Goal: Information Seeking & Learning: Learn about a topic

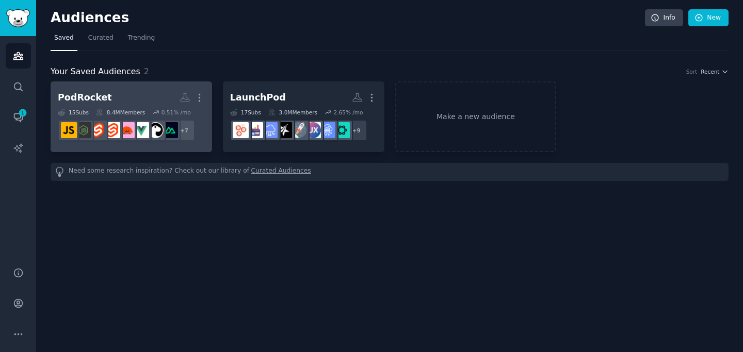
click at [148, 97] on h2 "PodRocket More" at bounding box center [131, 98] width 147 height 18
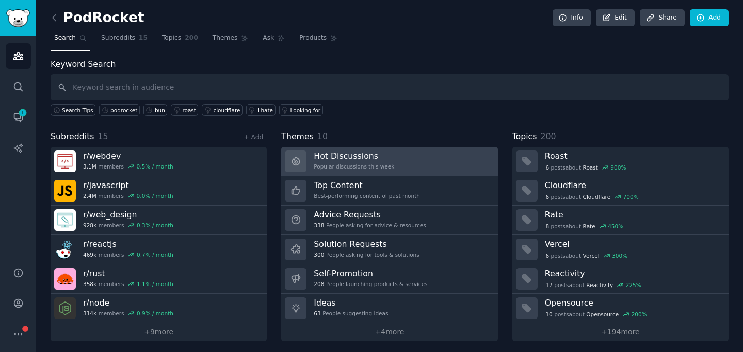
click at [349, 169] on div "Popular discussions this week" at bounding box center [354, 166] width 80 height 7
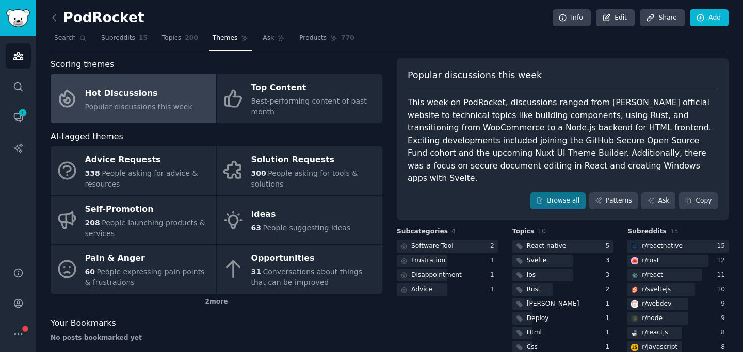
click at [553, 112] on div "This week on PodRocket, discussions ranged from [PERSON_NAME] official website …" at bounding box center [562, 140] width 310 height 89
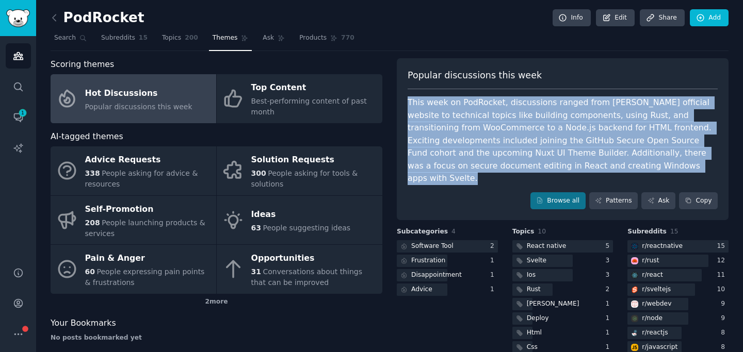
click at [553, 112] on div "This week on PodRocket, discussions ranged from [PERSON_NAME] official website …" at bounding box center [562, 140] width 310 height 89
copy div "This week on PodRocket, discussions ranged from [PERSON_NAME] official website …"
click at [558, 192] on link "Browse all" at bounding box center [557, 201] width 55 height 18
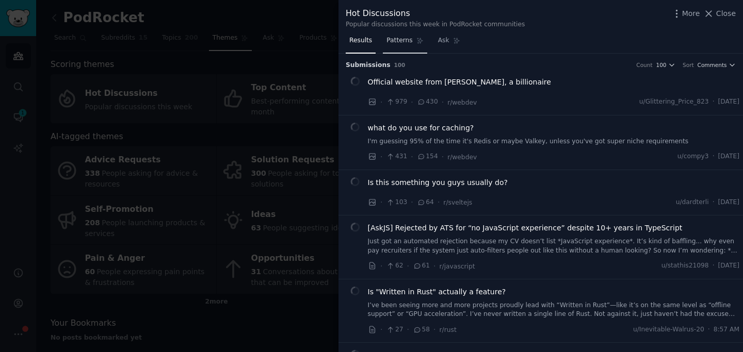
click at [406, 39] on span "Patterns" at bounding box center [399, 40] width 26 height 9
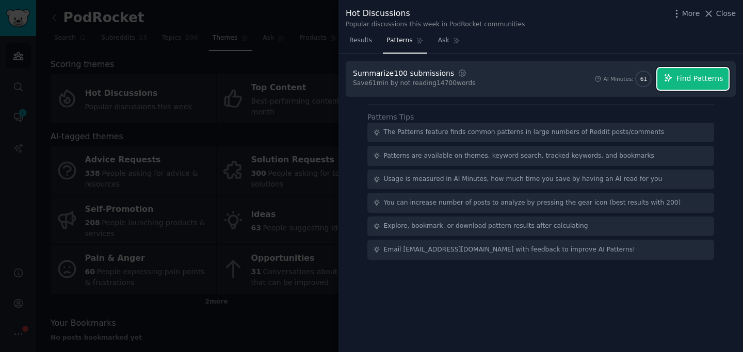
click at [695, 78] on span "Find Patterns" at bounding box center [699, 78] width 47 height 11
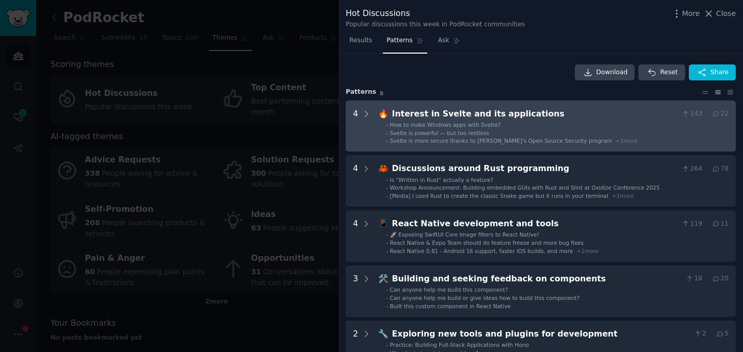
click at [637, 126] on li "- How to make Windows apps with Svelte?" at bounding box center [557, 124] width 342 height 7
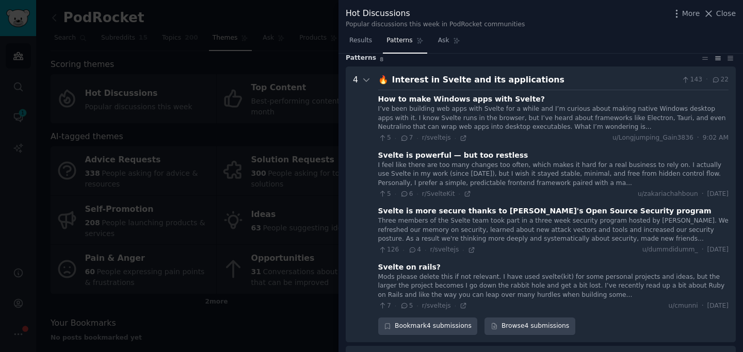
scroll to position [22, 0]
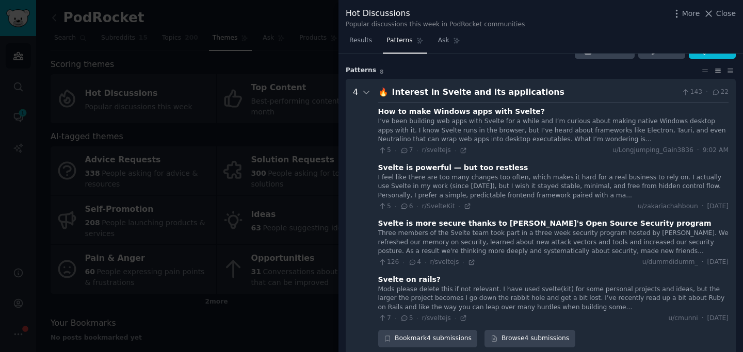
click at [585, 91] on div "Interest in Svelte and its applications" at bounding box center [535, 92] width 286 height 13
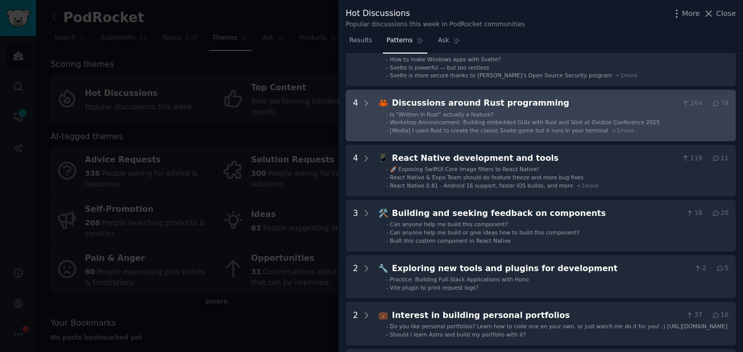
scroll to position [71, 0]
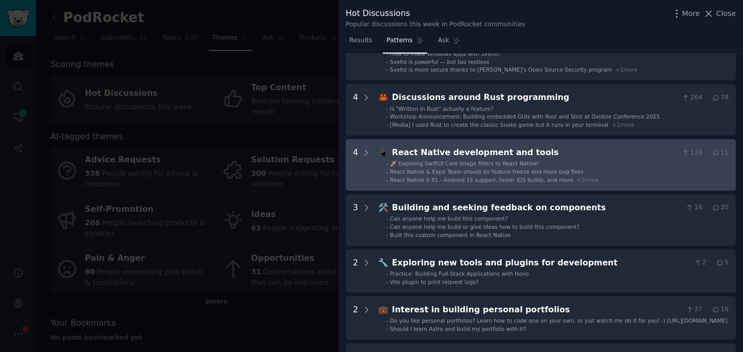
click at [590, 167] on ul "- 🚀 Exposing SwiftUI Core Image filters to React Native! - React Native & Expo …" at bounding box center [553, 172] width 350 height 24
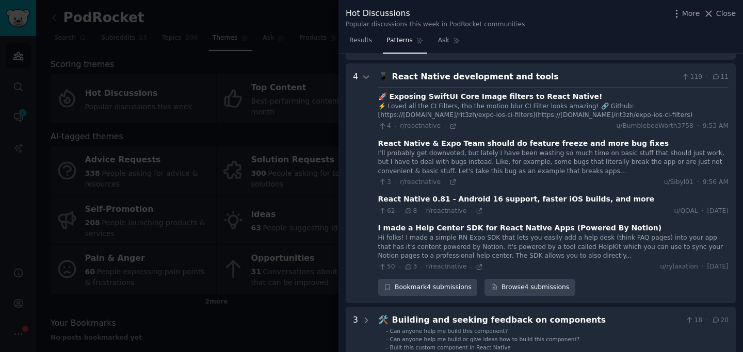
scroll to position [157, 0]
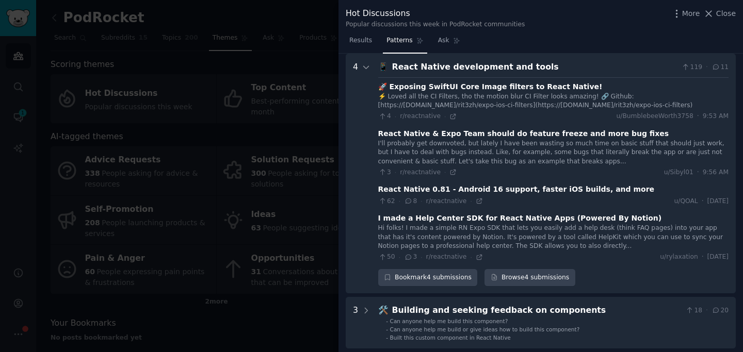
click at [575, 69] on div "React Native development and tools" at bounding box center [535, 67] width 286 height 13
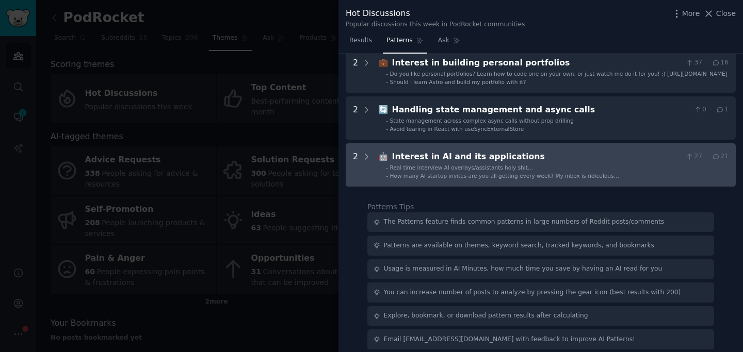
scroll to position [326, 0]
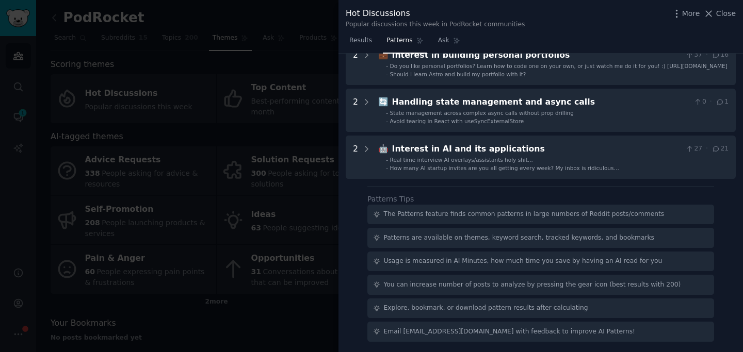
click at [278, 241] on div at bounding box center [371, 176] width 743 height 352
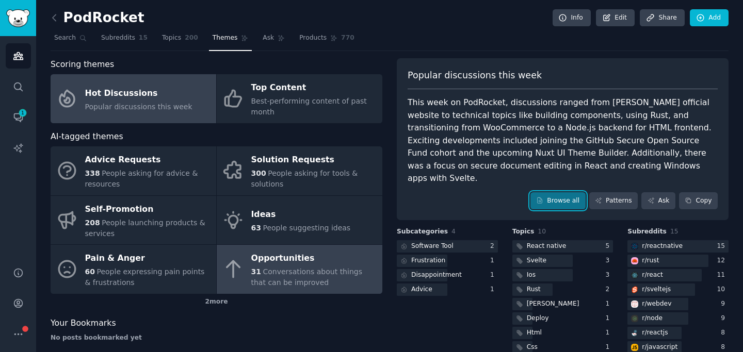
scroll to position [30, 0]
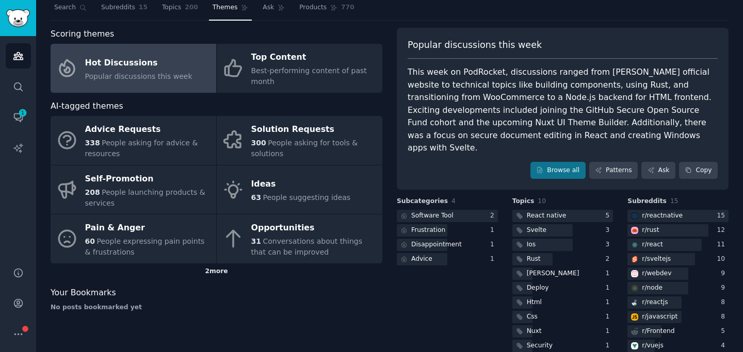
click at [210, 274] on div "2 more" at bounding box center [217, 272] width 332 height 17
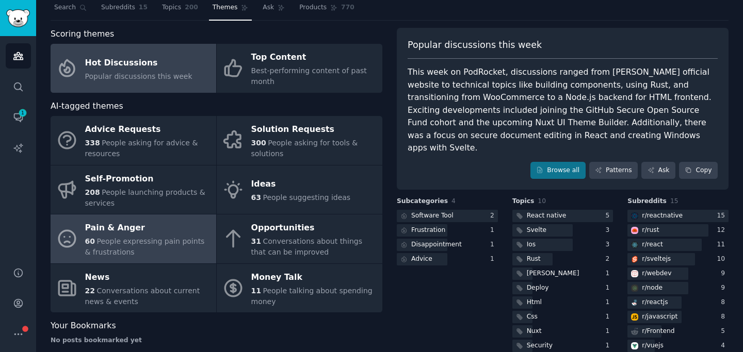
click at [173, 251] on div "60 People expressing pain points & frustrations" at bounding box center [148, 247] width 126 height 22
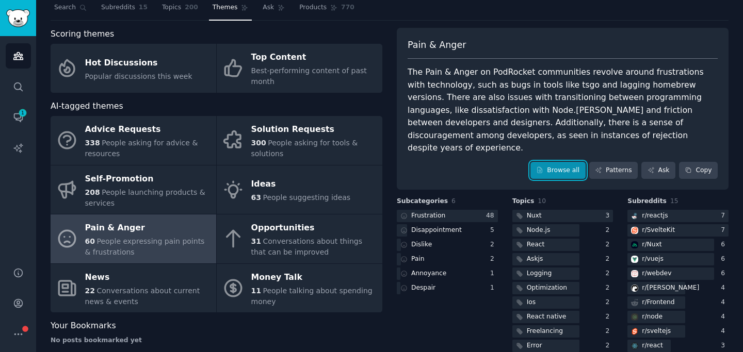
click at [540, 162] on link "Browse all" at bounding box center [557, 171] width 55 height 18
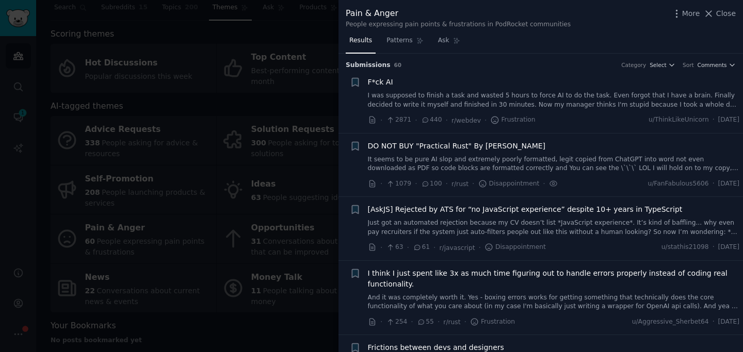
click at [555, 102] on link "I was supposed to finish a task and wasted 5 hours to force AI to do the task. …" at bounding box center [554, 100] width 372 height 18
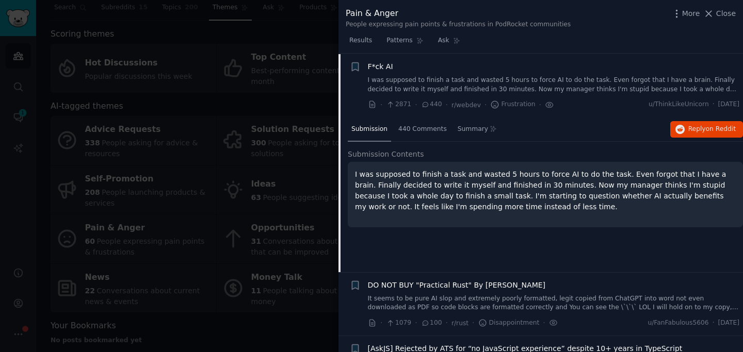
scroll to position [16, 0]
click at [549, 102] on icon at bounding box center [549, 104] width 9 height 11
click at [609, 76] on link "I was supposed to finish a task and wasted 5 hours to force AI to do the task. …" at bounding box center [554, 84] width 372 height 18
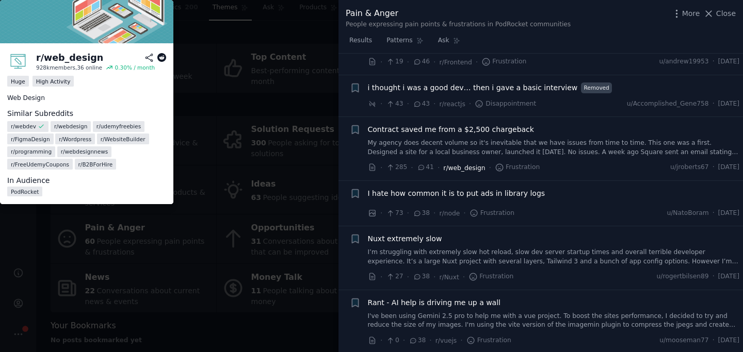
scroll to position [490, 0]
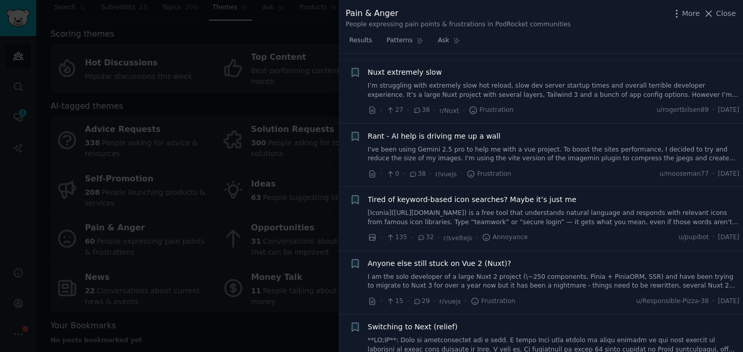
click at [271, 232] on div at bounding box center [371, 176] width 743 height 352
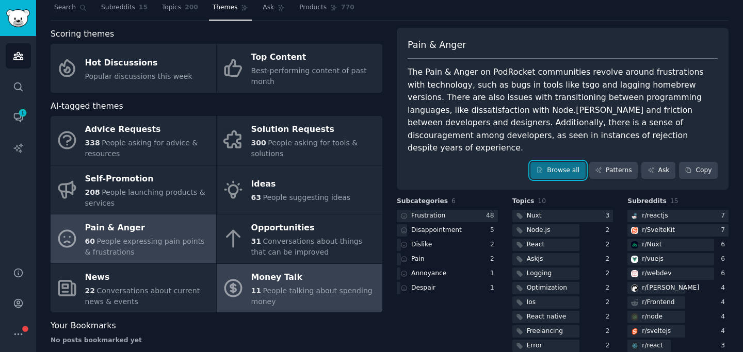
scroll to position [106, 0]
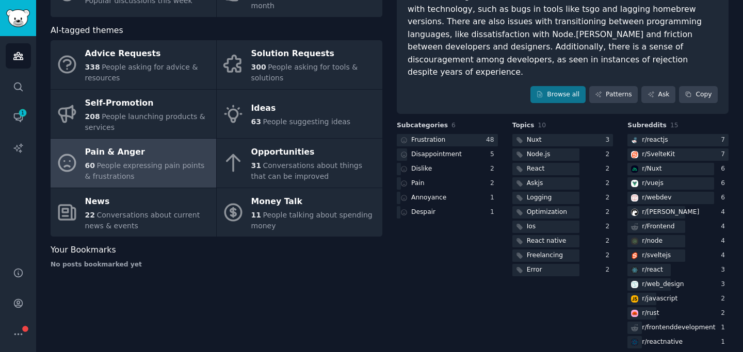
click at [157, 237] on div "Scoring themes Hot Discussions Popular discussions this week Top Content Best-p…" at bounding box center [217, 151] width 332 height 399
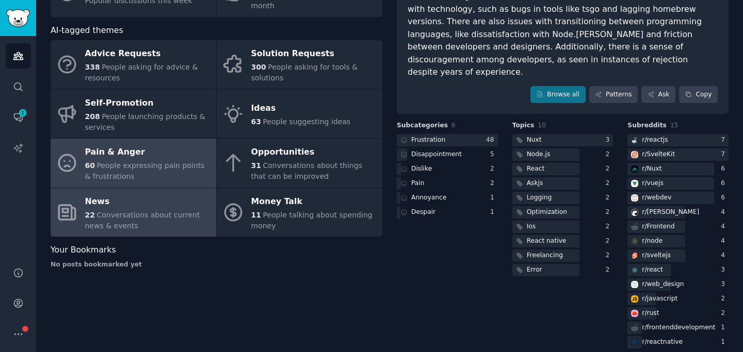
click at [168, 211] on span "Conversations about current news & events" at bounding box center [142, 220] width 115 height 19
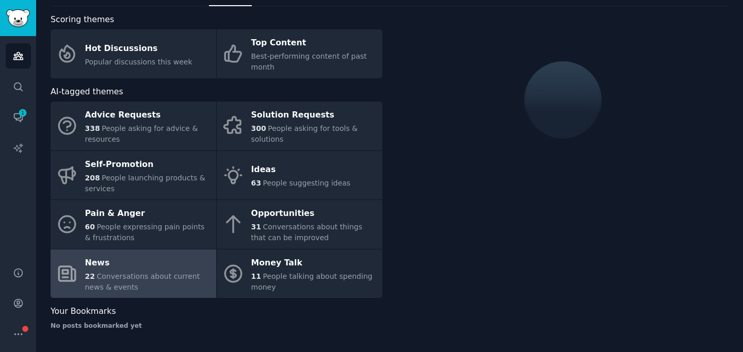
scroll to position [59, 0]
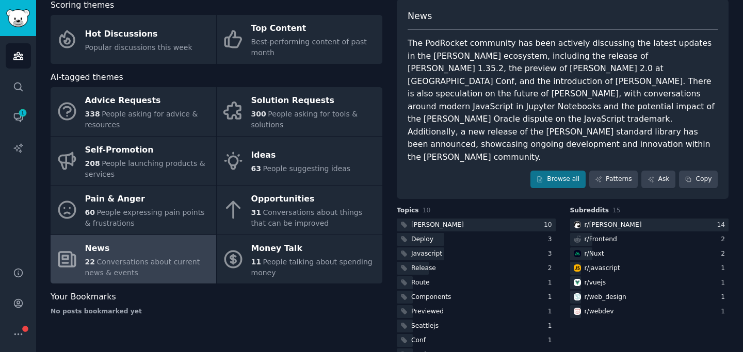
click at [507, 97] on div "The PodRocket community has been actively discussing the latest updates in the …" at bounding box center [562, 100] width 310 height 126
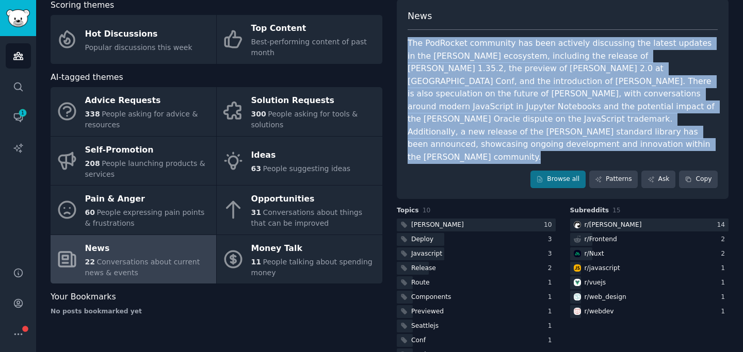
click at [507, 97] on div "The PodRocket community has been actively discussing the latest updates in the …" at bounding box center [562, 100] width 310 height 126
click at [507, 98] on div "The PodRocket community has been actively discussing the latest updates in the …" at bounding box center [562, 100] width 310 height 126
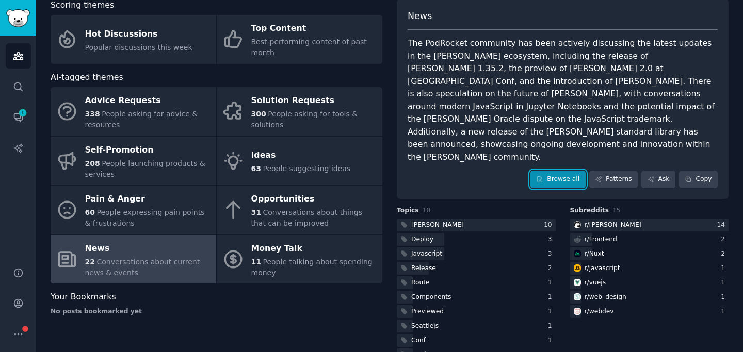
click at [548, 171] on link "Browse all" at bounding box center [557, 180] width 55 height 18
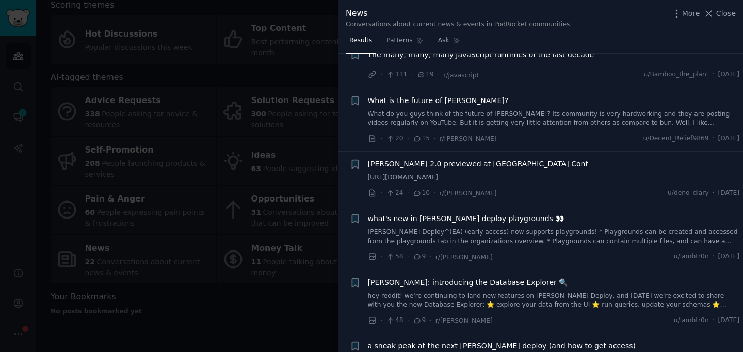
scroll to position [179, 0]
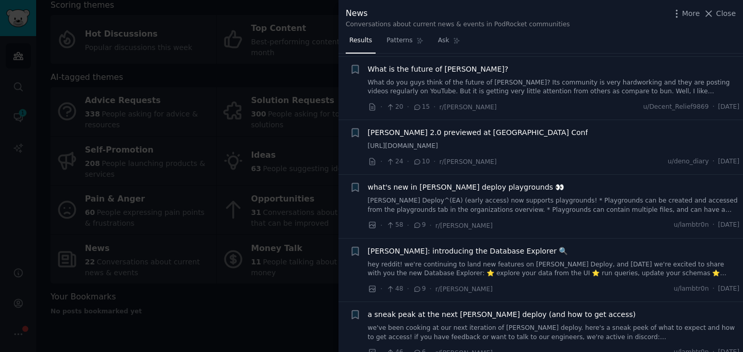
click at [313, 186] on div at bounding box center [371, 176] width 743 height 352
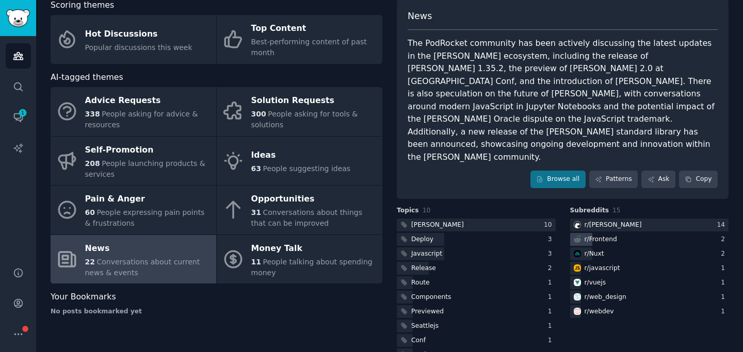
click at [629, 233] on div "r/ Frontend" at bounding box center [649, 239] width 159 height 13
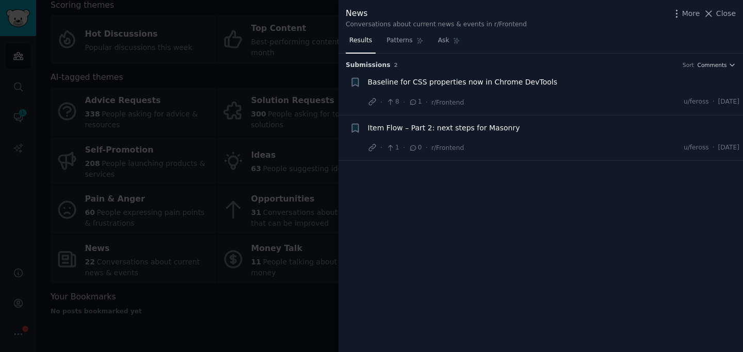
click at [299, 141] on div at bounding box center [371, 176] width 743 height 352
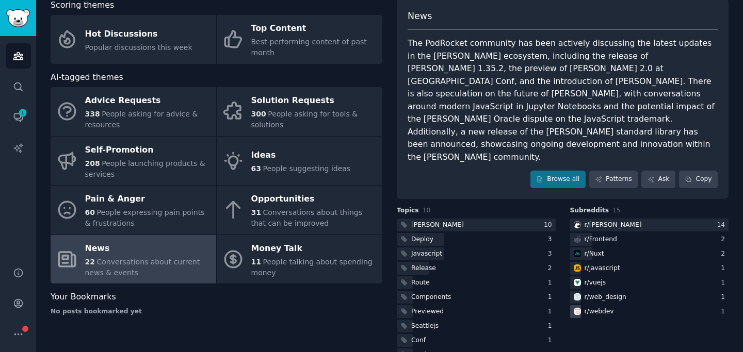
click at [604, 307] on div "r/ webdev" at bounding box center [598, 311] width 29 height 9
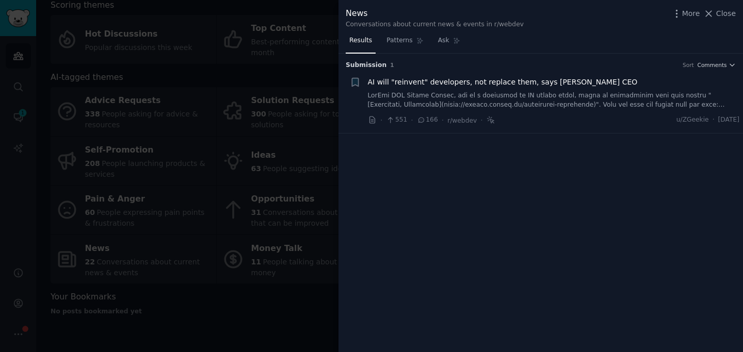
click at [312, 173] on div at bounding box center [371, 176] width 743 height 352
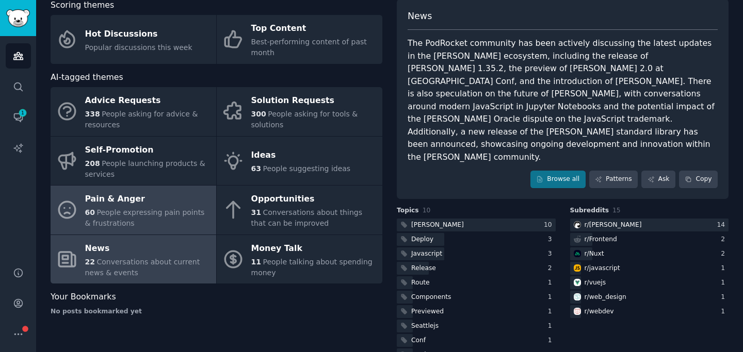
click at [128, 212] on span "People expressing pain points & frustrations" at bounding box center [145, 217] width 120 height 19
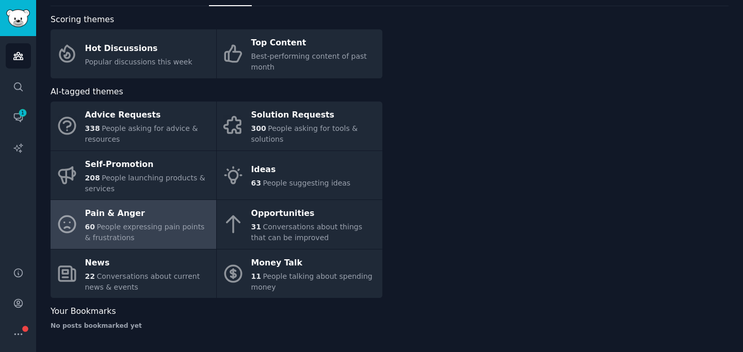
scroll to position [45, 0]
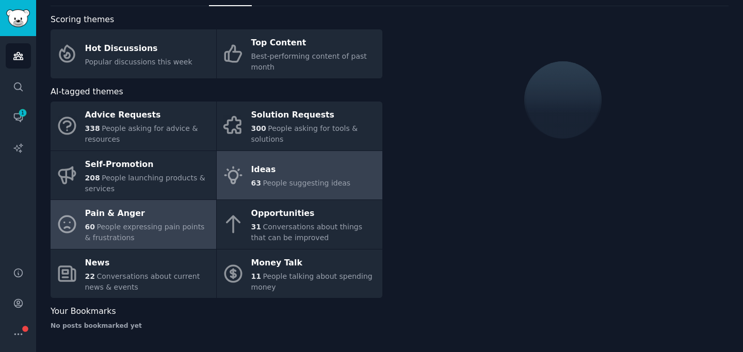
click at [359, 185] on link "Ideas 63 People suggesting ideas" at bounding box center [300, 175] width 166 height 49
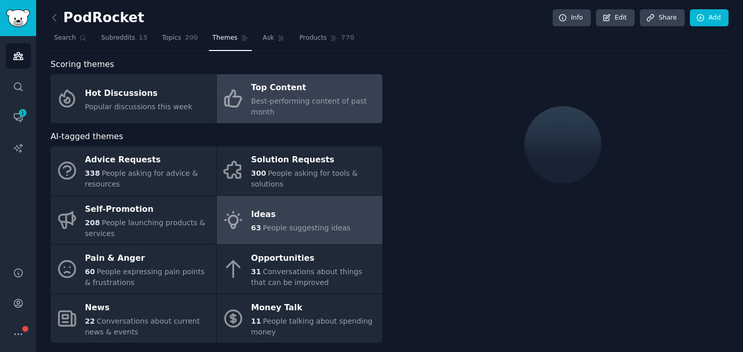
click at [318, 104] on span "Best-performing content of past month" at bounding box center [309, 106] width 116 height 19
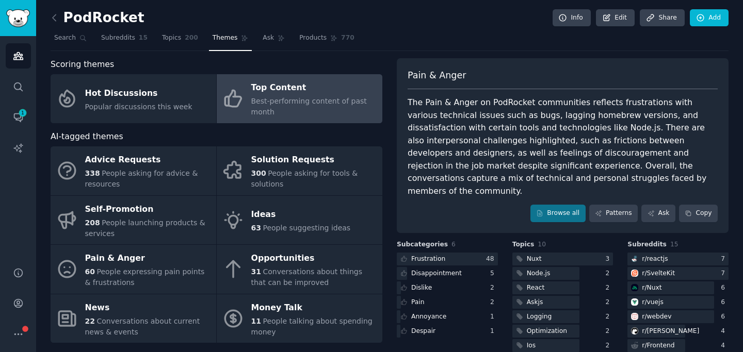
scroll to position [1, 0]
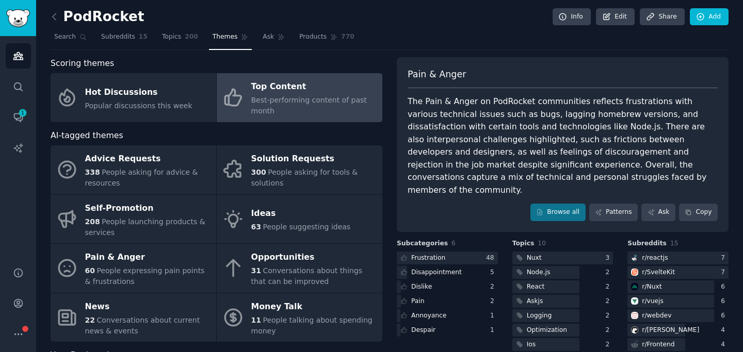
click at [331, 103] on span "Best-performing content of past month" at bounding box center [309, 105] width 116 height 19
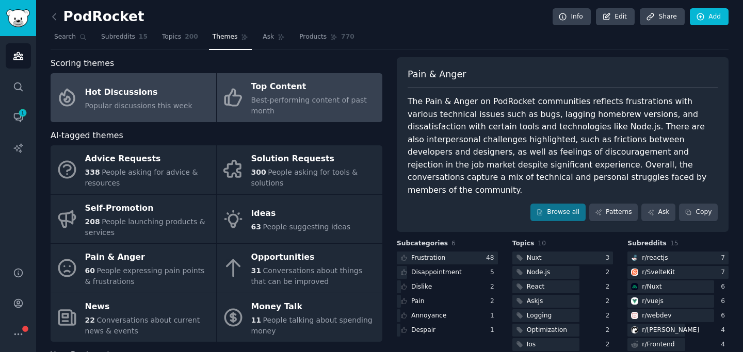
click at [176, 118] on link "Hot Discussions Popular discussions this week" at bounding box center [134, 97] width 166 height 49
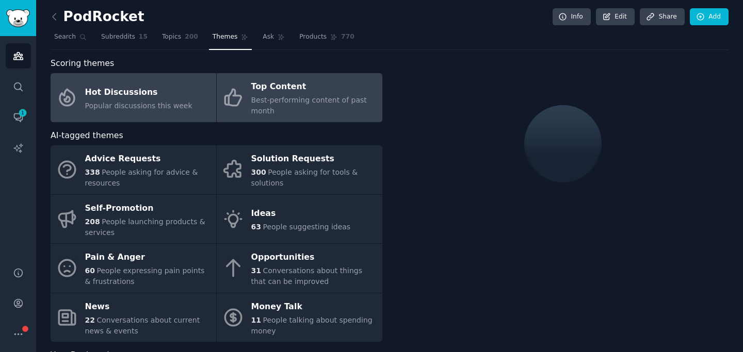
click at [289, 107] on div "Best-performing content of past month" at bounding box center [314, 106] width 126 height 22
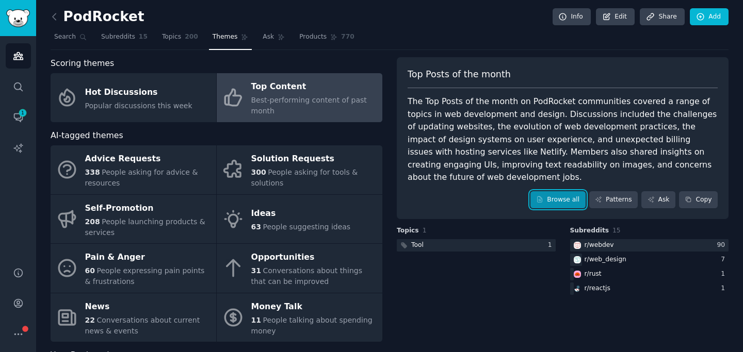
click at [552, 191] on link "Browse all" at bounding box center [557, 200] width 55 height 18
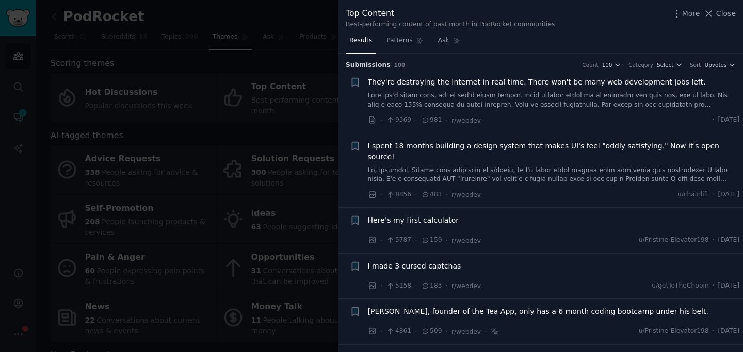
click at [512, 105] on link at bounding box center [554, 100] width 372 height 18
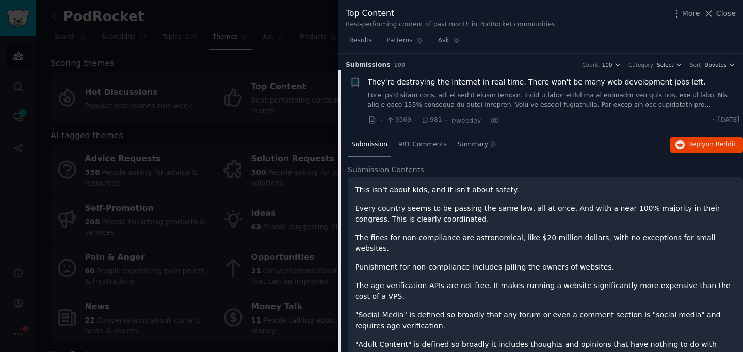
scroll to position [16, 0]
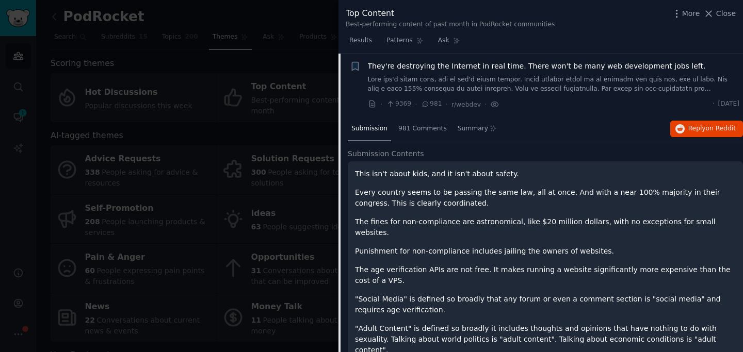
click at [519, 90] on link at bounding box center [554, 84] width 372 height 18
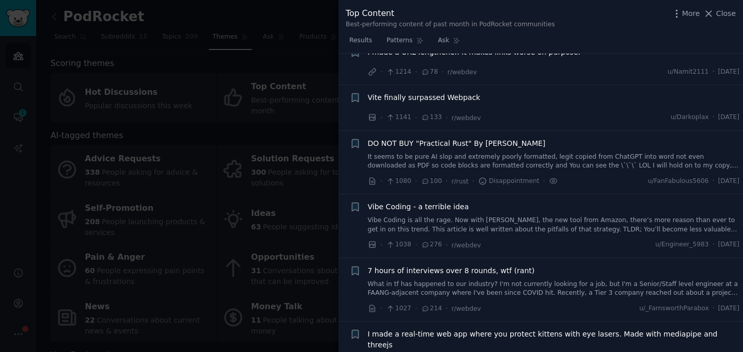
scroll to position [792, 0]
